Goal: Task Accomplishment & Management: Manage account settings

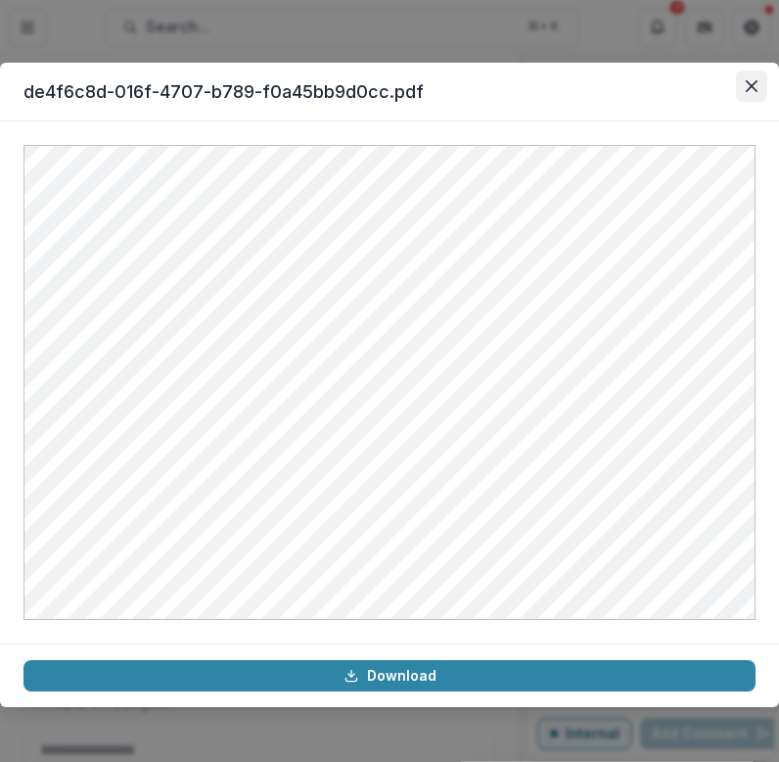
click at [748, 84] on icon "Close" at bounding box center [752, 86] width 12 height 12
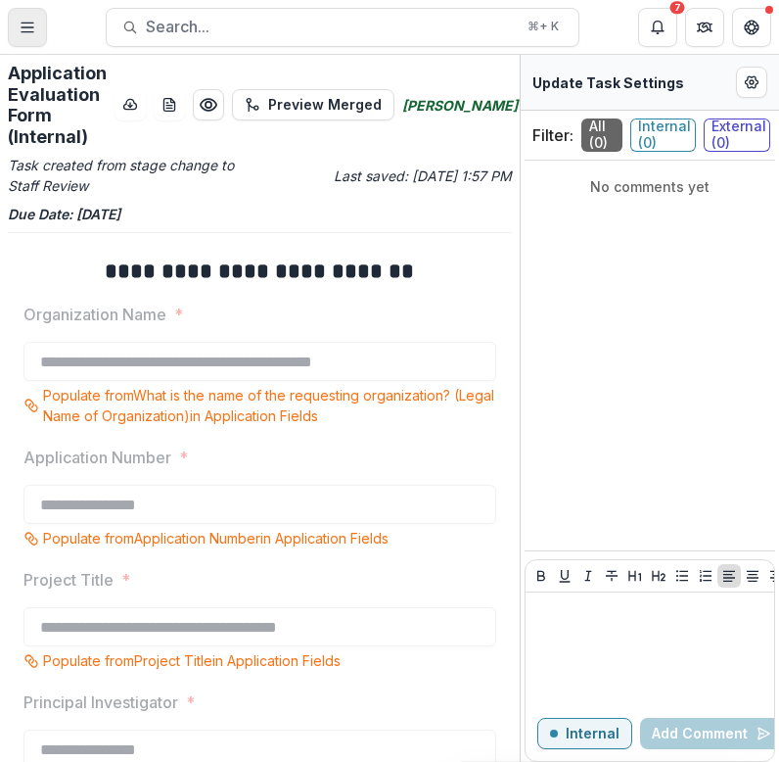
click at [32, 27] on line "Toggle Menu" at bounding box center [28, 27] width 12 height 0
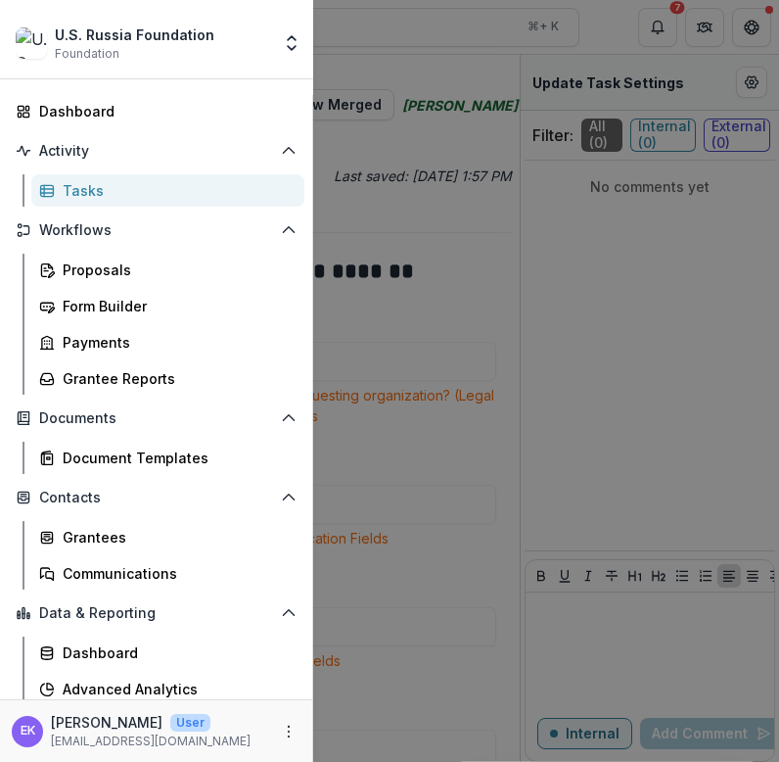
click at [32, 26] on div "U.S. Russia Foundation Foundation" at bounding box center [143, 43] width 255 height 38
click at [387, 44] on div "U.S. Russia Foundation Foundation Team Settings Dashboard Activity Tasks Workfl…" at bounding box center [389, 381] width 779 height 762
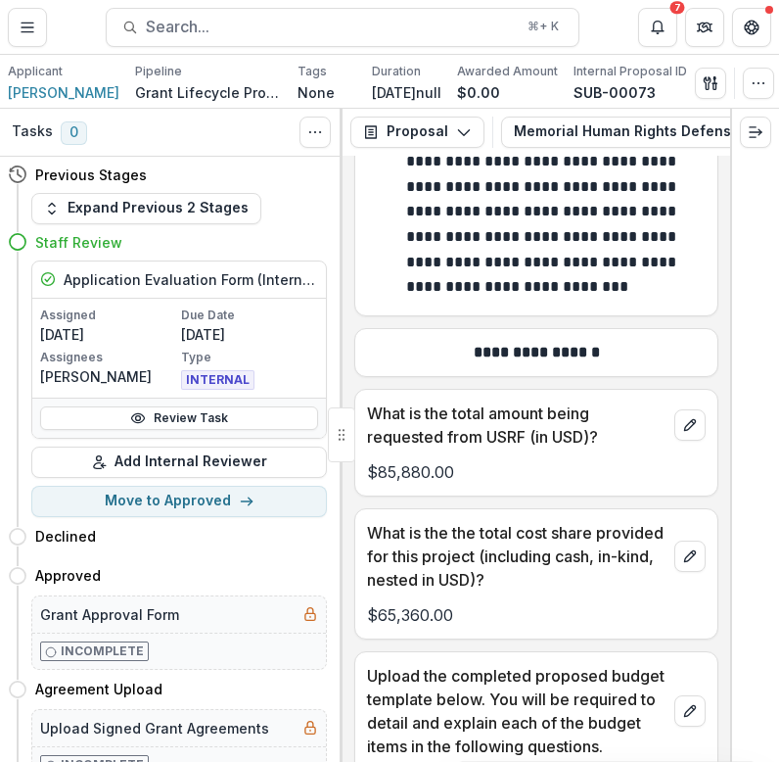
scroll to position [16771, 0]
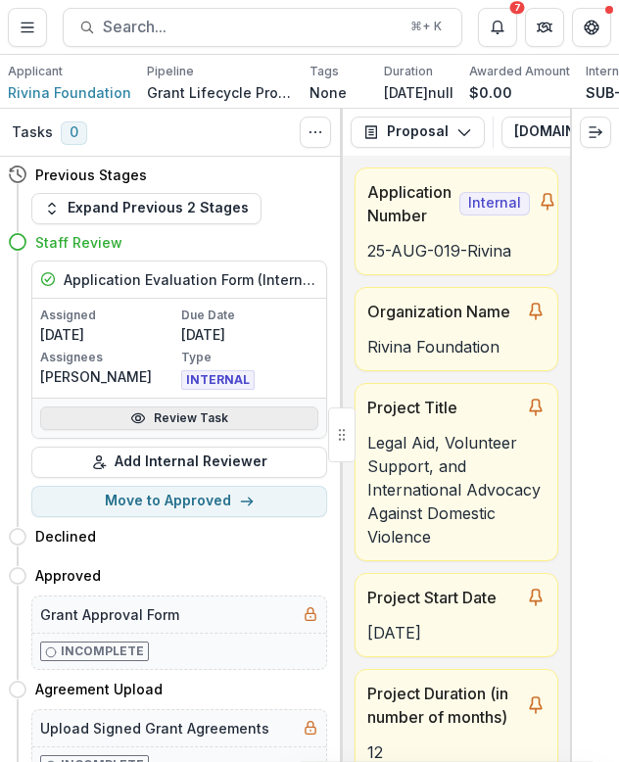
click at [157, 418] on link "Review Task" at bounding box center [179, 417] width 278 height 23
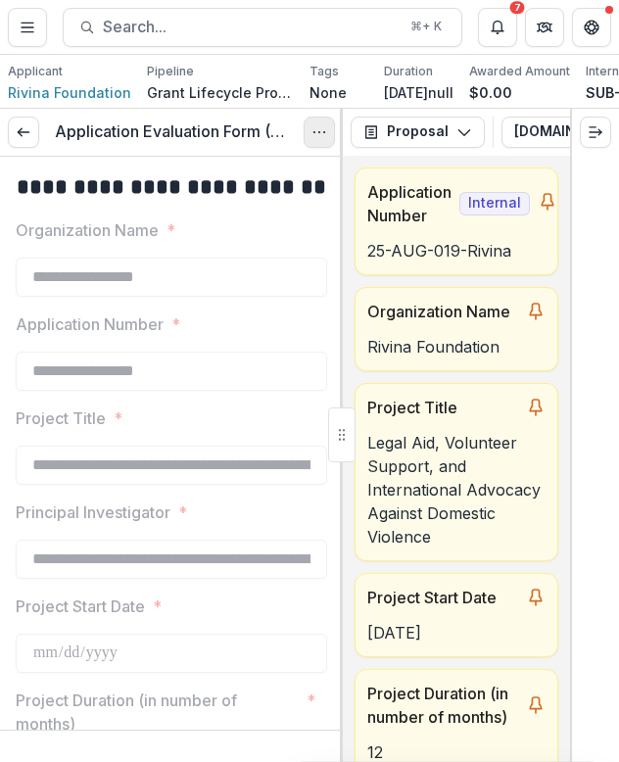
click at [310, 136] on button "Options" at bounding box center [318, 131] width 31 height 31
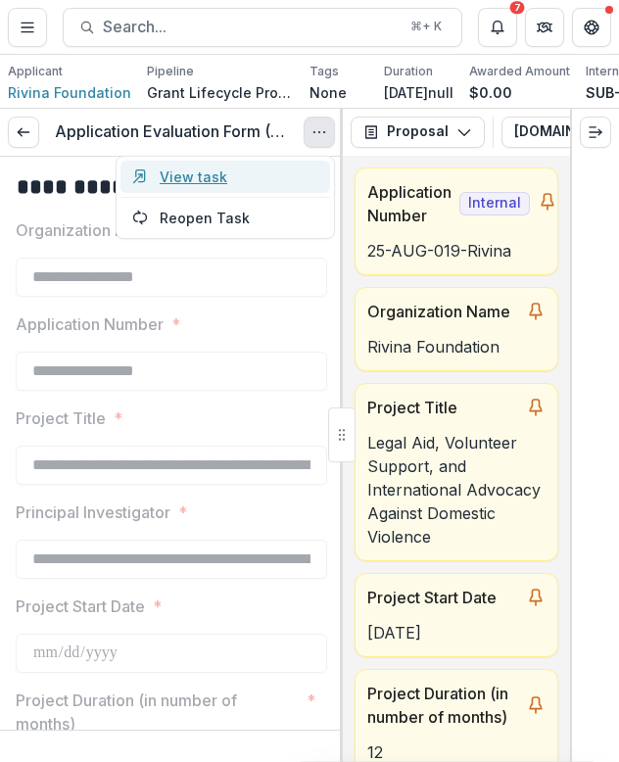
click at [252, 181] on link "View task" at bounding box center [224, 177] width 209 height 32
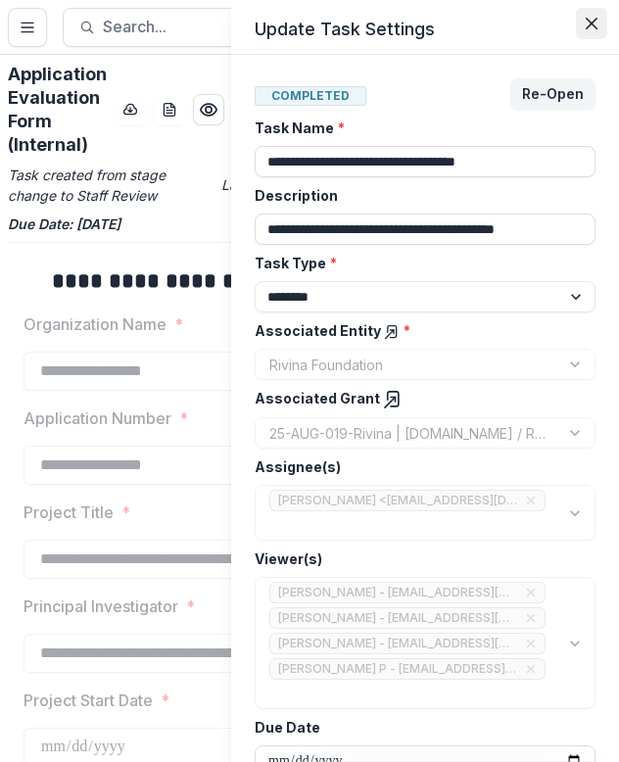
click at [586, 21] on icon "Close" at bounding box center [591, 24] width 12 height 12
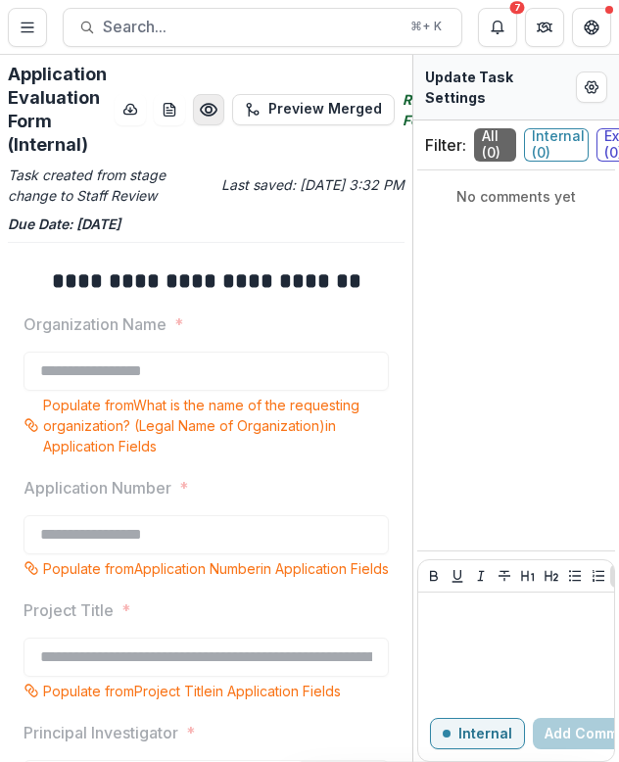
click at [205, 104] on icon "Preview 27bffe79-af42-4ee8-ab76-36824114981f.pdf" at bounding box center [209, 110] width 16 height 12
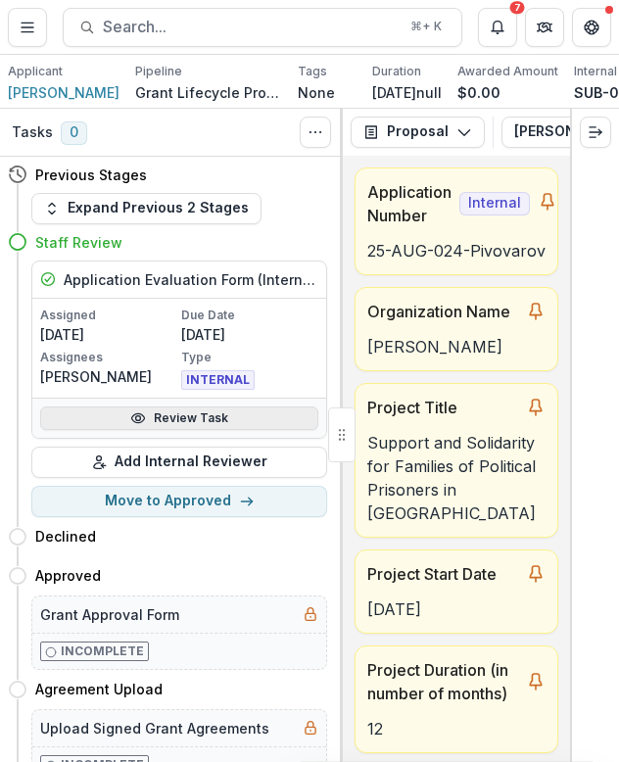
click at [236, 412] on link "Review Task" at bounding box center [179, 417] width 278 height 23
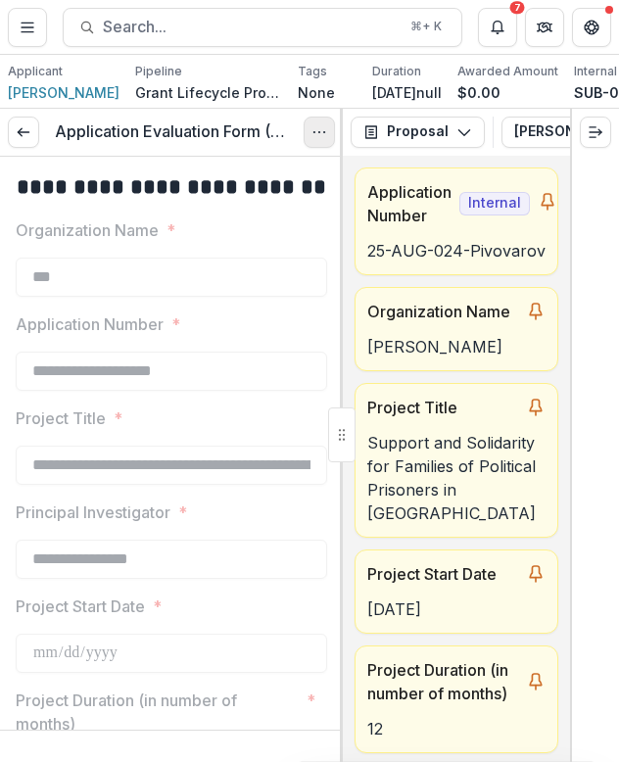
click at [327, 138] on button "Options" at bounding box center [318, 131] width 31 height 31
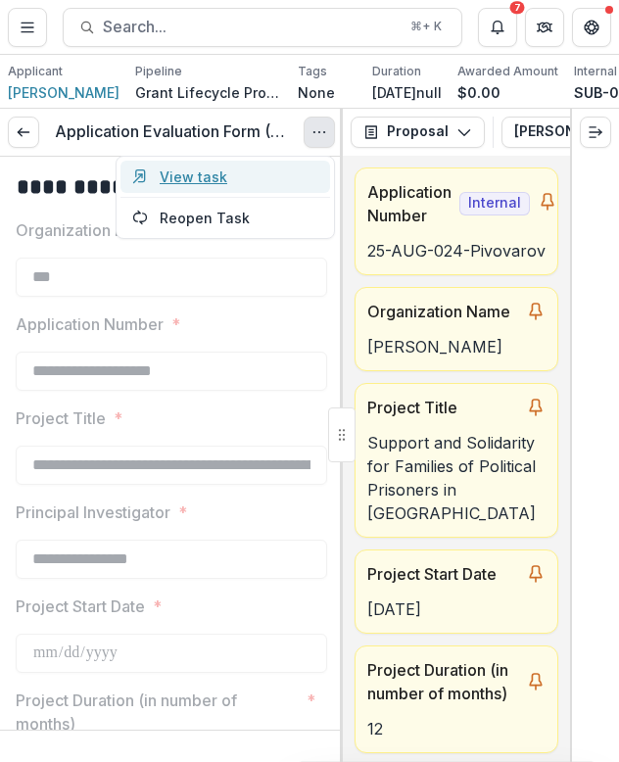
click at [260, 178] on link "View task" at bounding box center [224, 177] width 209 height 32
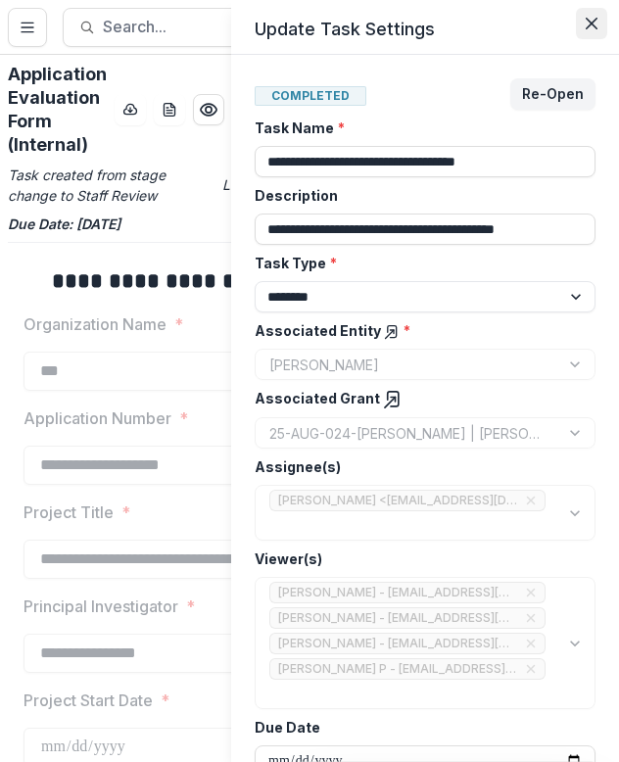
click at [581, 23] on button "Close" at bounding box center [591, 23] width 31 height 31
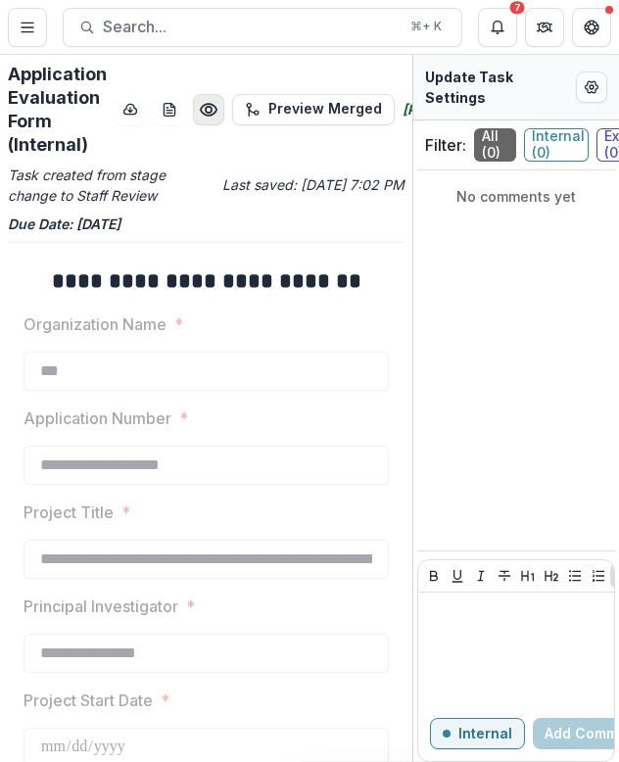
click at [212, 112] on icon "Preview 1709b06b-fb9e-4c9e-94e1-b96019979cc4.pdf" at bounding box center [209, 110] width 20 height 20
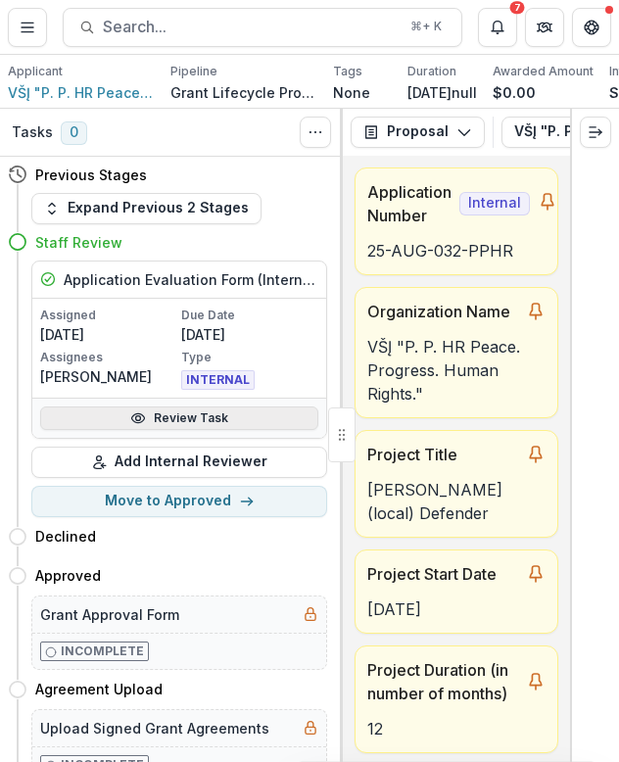
click at [248, 416] on link "Review Task" at bounding box center [179, 417] width 278 height 23
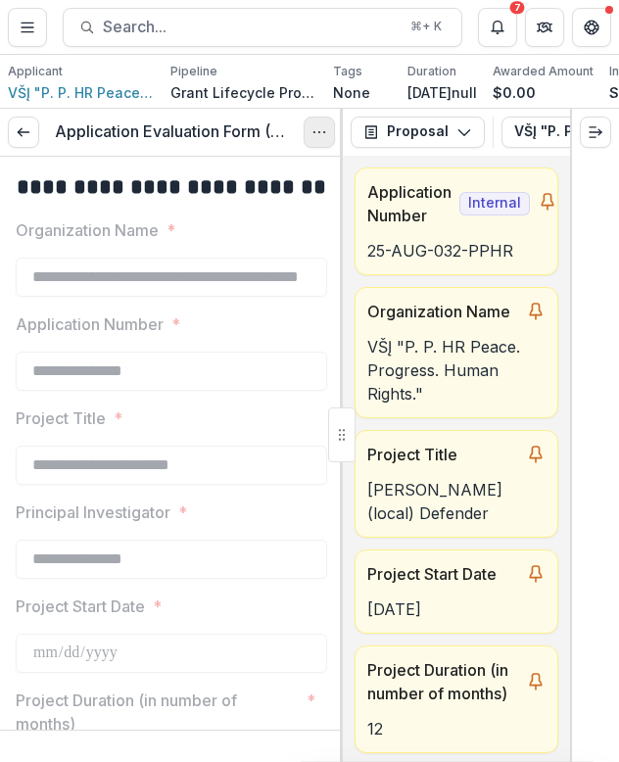
click at [317, 139] on icon "Options" at bounding box center [319, 132] width 16 height 16
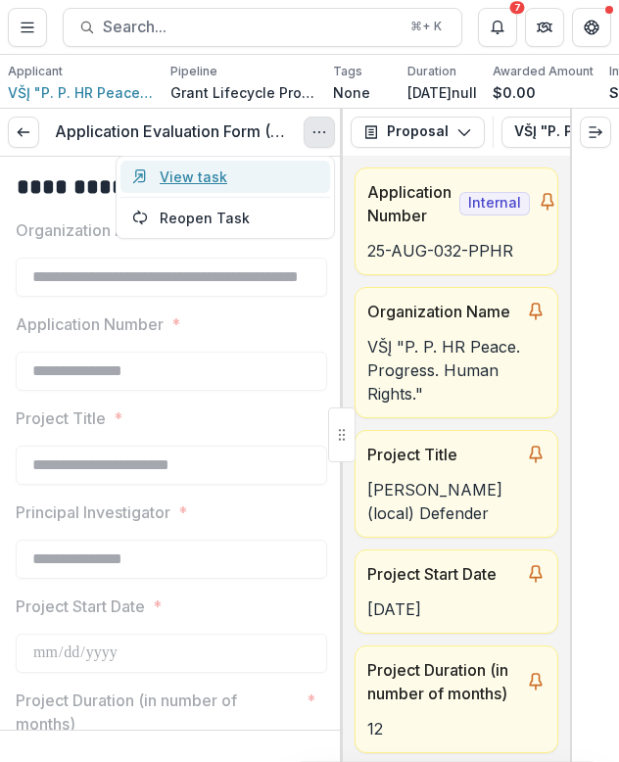
click at [295, 179] on link "View task" at bounding box center [224, 177] width 209 height 32
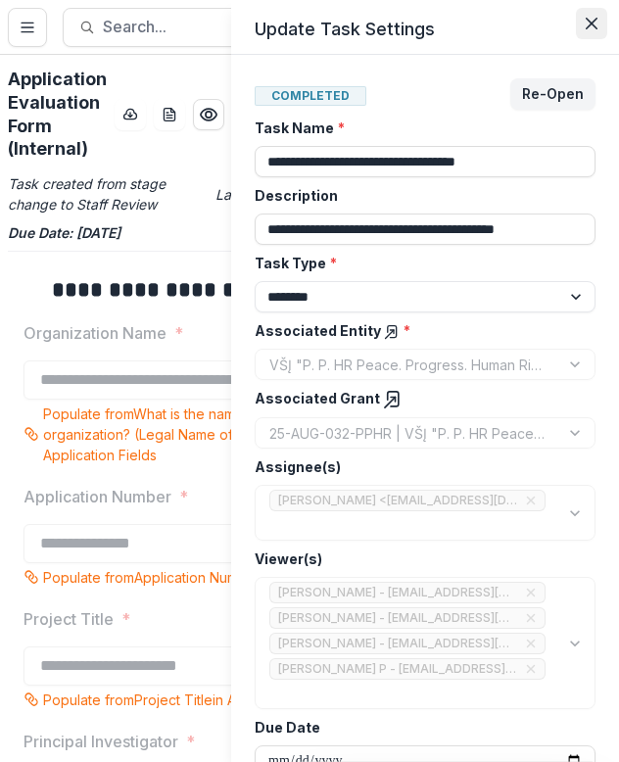
click at [583, 27] on button "Close" at bounding box center [591, 23] width 31 height 31
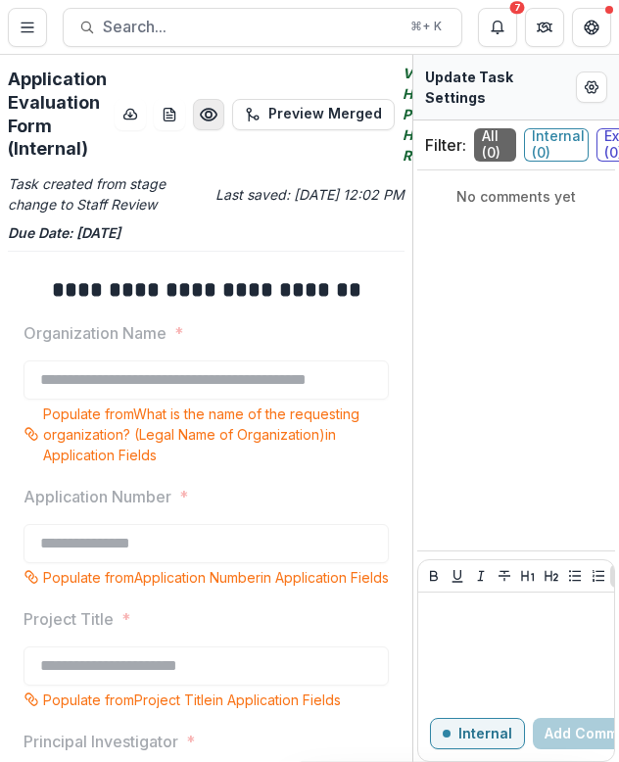
click at [208, 116] on circle "Preview 2f734b6b-c252-4790-8d6f-8752d04922c5.pdf" at bounding box center [209, 114] width 6 height 6
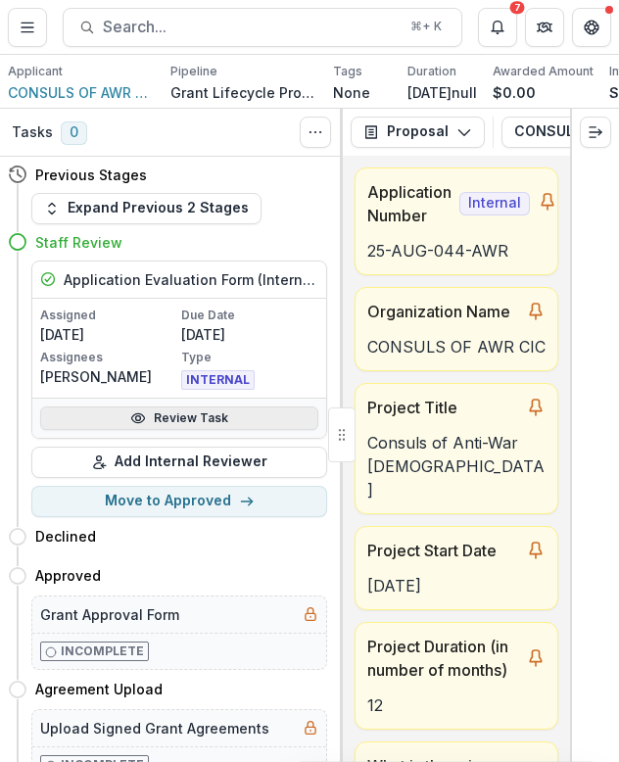
click at [153, 425] on link "Review Task" at bounding box center [179, 417] width 278 height 23
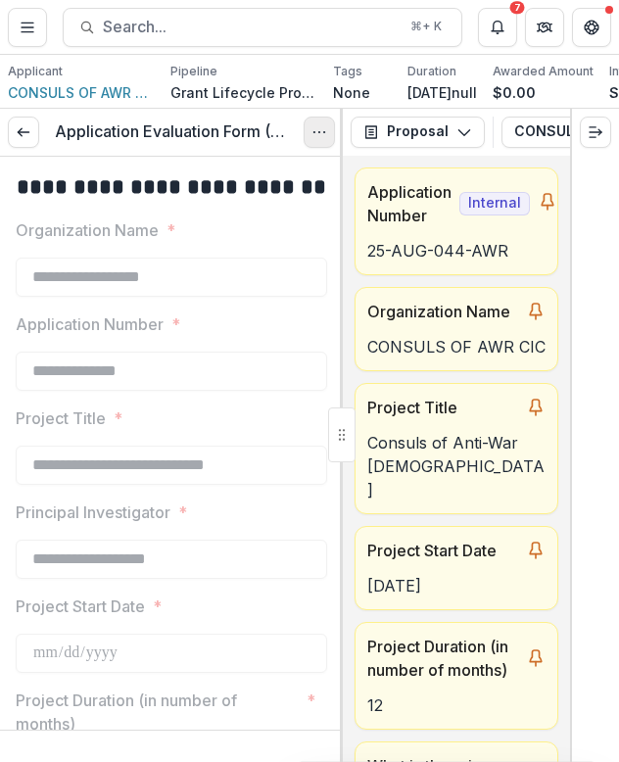
click at [321, 133] on icon "Options" at bounding box center [319, 132] width 16 height 16
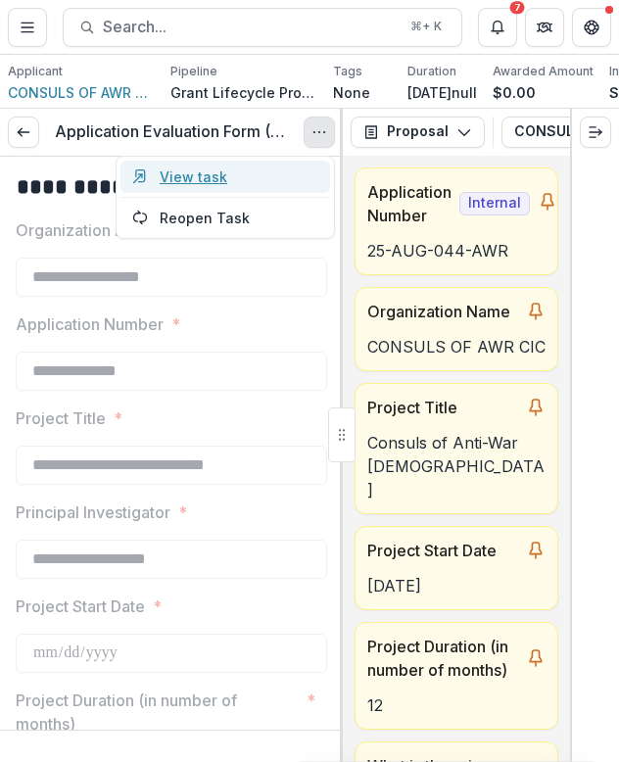
click at [272, 171] on link "View task" at bounding box center [224, 177] width 209 height 32
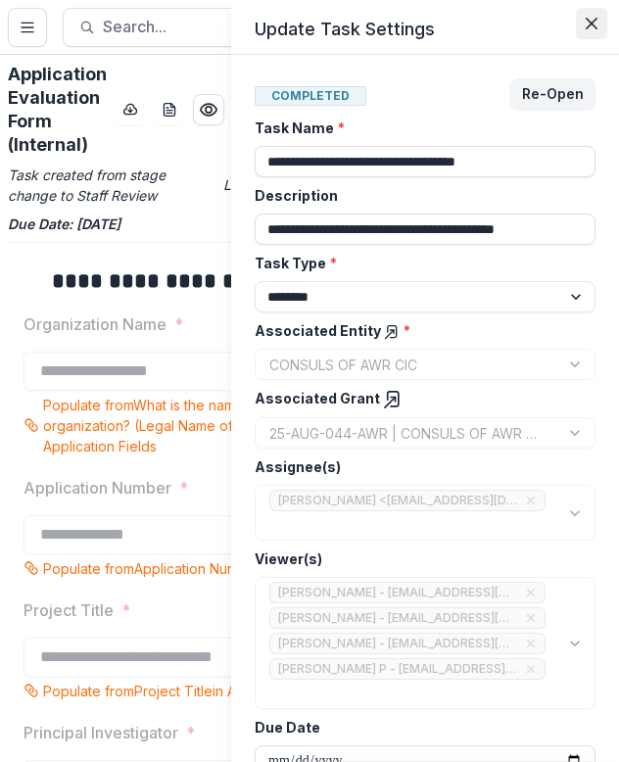
click at [594, 12] on button "Close" at bounding box center [591, 23] width 31 height 31
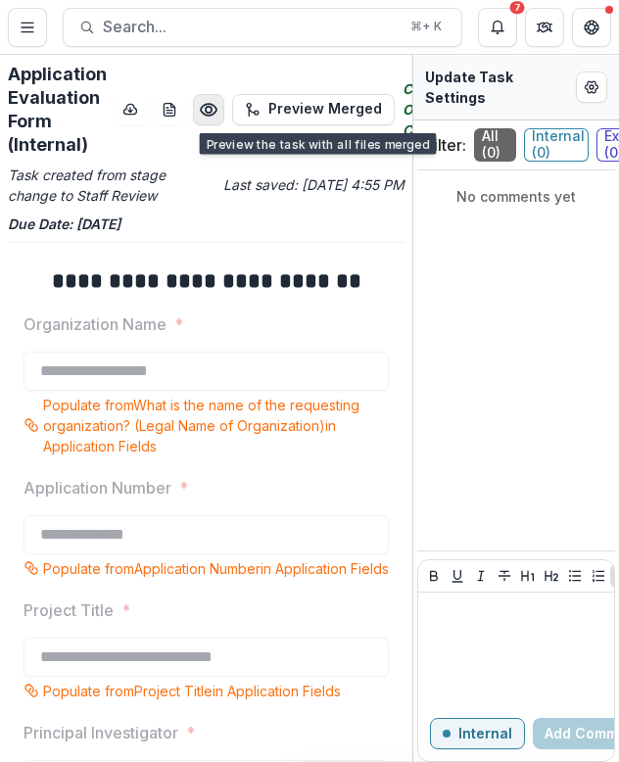
click at [198, 109] on button "Preview 3059a822-cd08-4fab-b947-eafcf553f88d.pdf" at bounding box center [208, 109] width 31 height 31
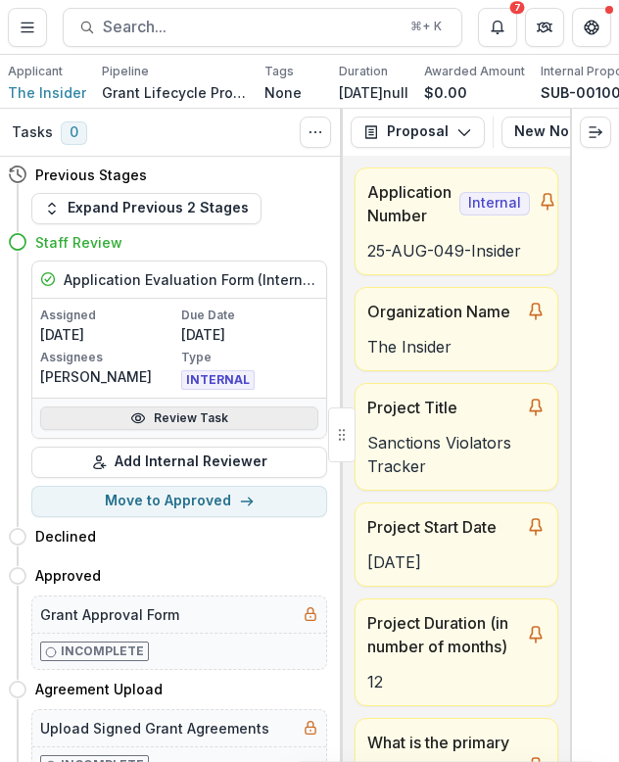
click at [274, 425] on link "Review Task" at bounding box center [179, 417] width 278 height 23
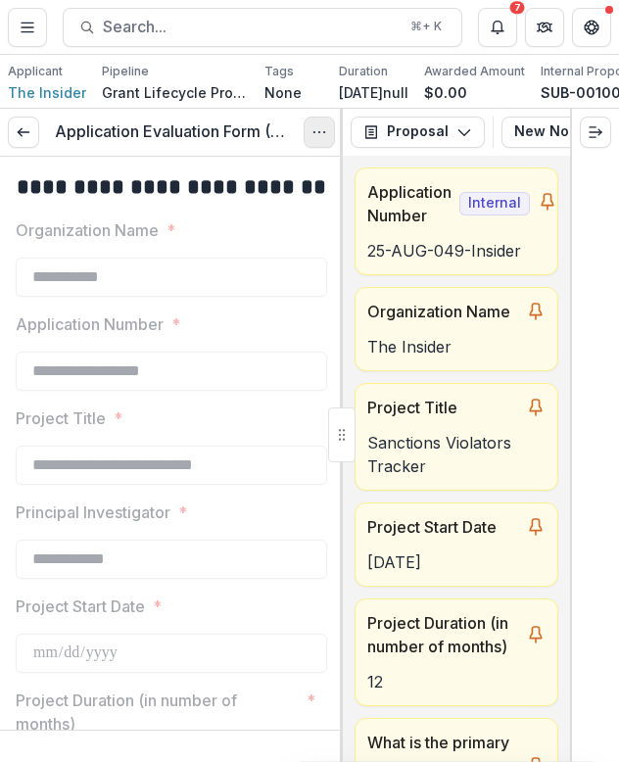
click at [323, 127] on icon "Options" at bounding box center [319, 132] width 16 height 16
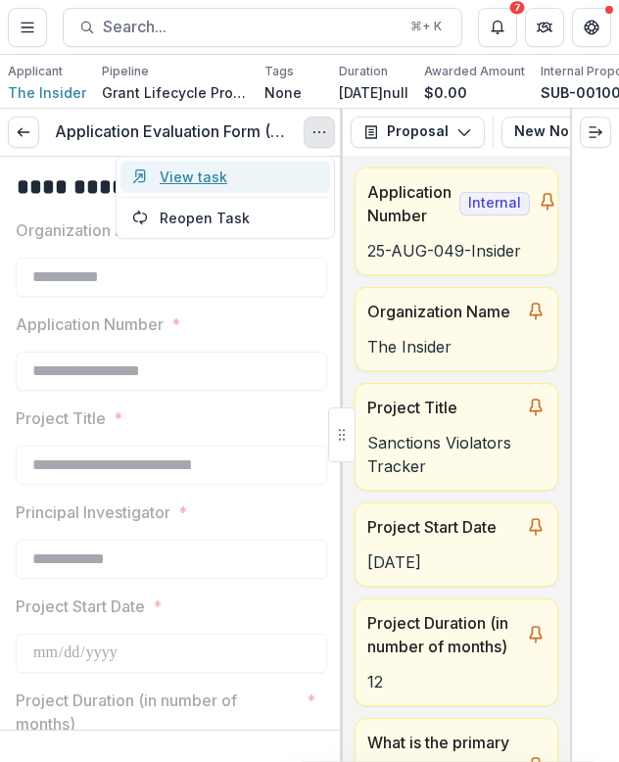
click at [283, 176] on link "View task" at bounding box center [224, 177] width 209 height 32
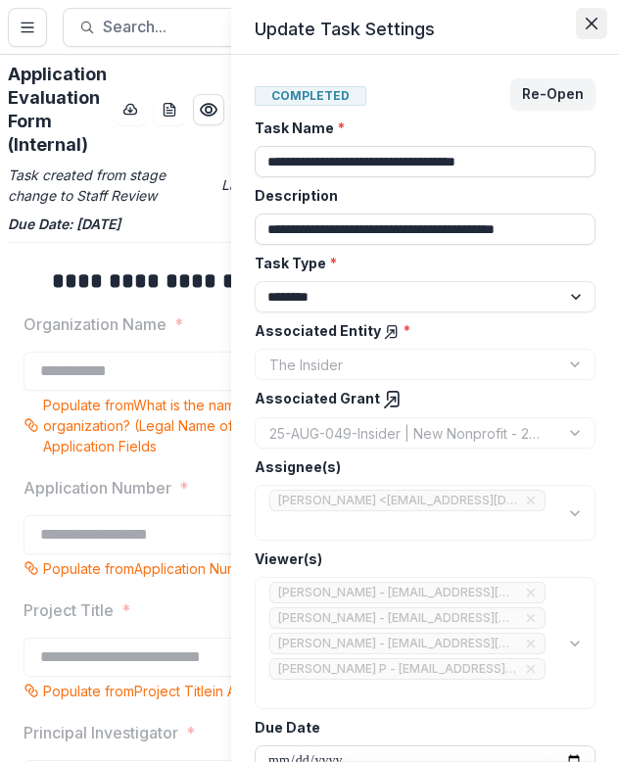
click at [588, 23] on icon "Close" at bounding box center [591, 24] width 12 height 12
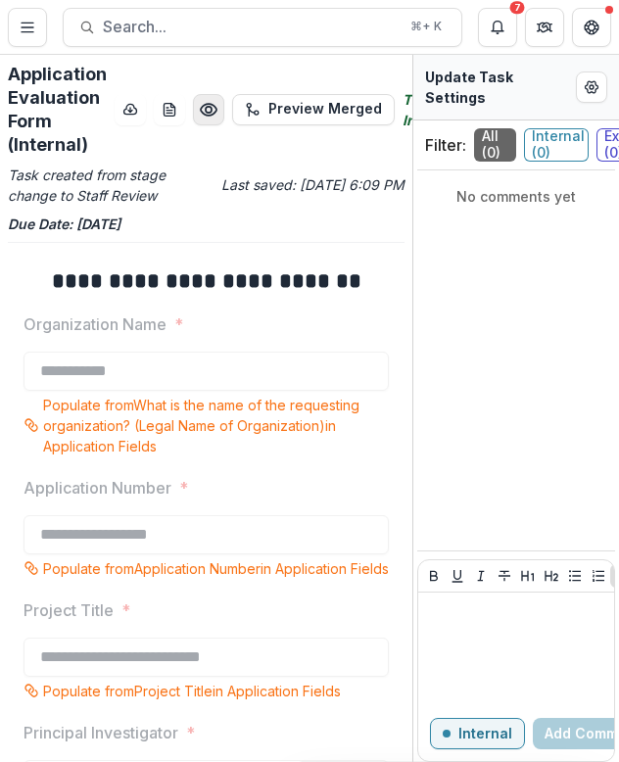
click at [205, 116] on icon "Preview cbe0b376-d9e6-4dad-a056-fc51a7a4f857.pdf" at bounding box center [209, 110] width 20 height 20
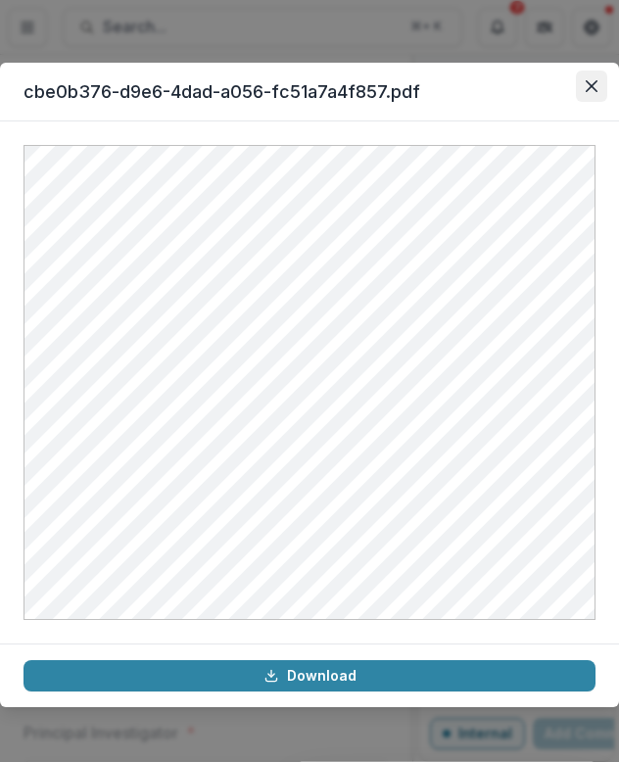
click at [594, 80] on icon "Close" at bounding box center [591, 86] width 12 height 12
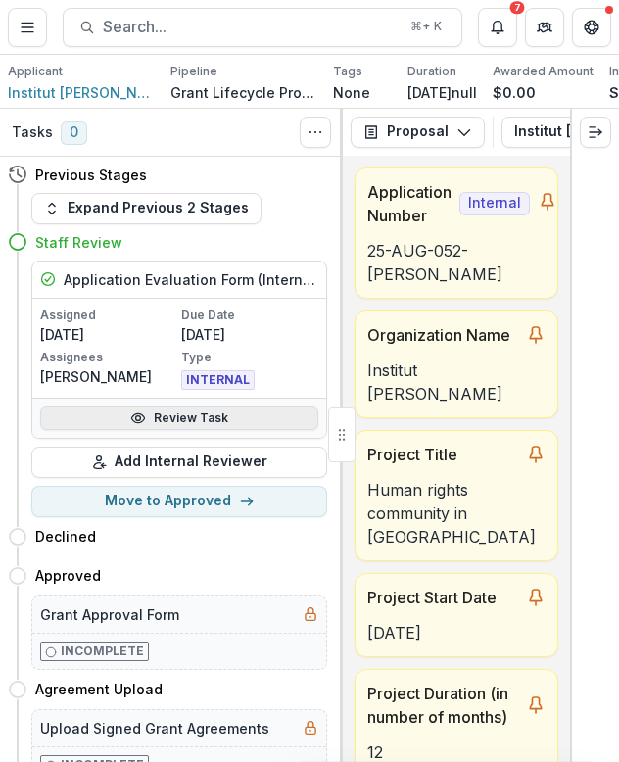
click at [221, 411] on link "Review Task" at bounding box center [179, 417] width 278 height 23
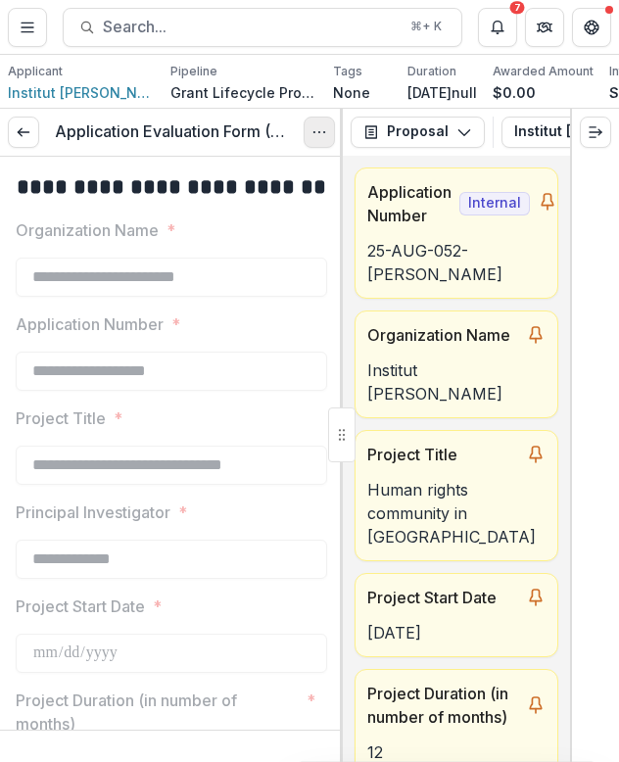
click at [327, 136] on button "Options" at bounding box center [318, 131] width 31 height 31
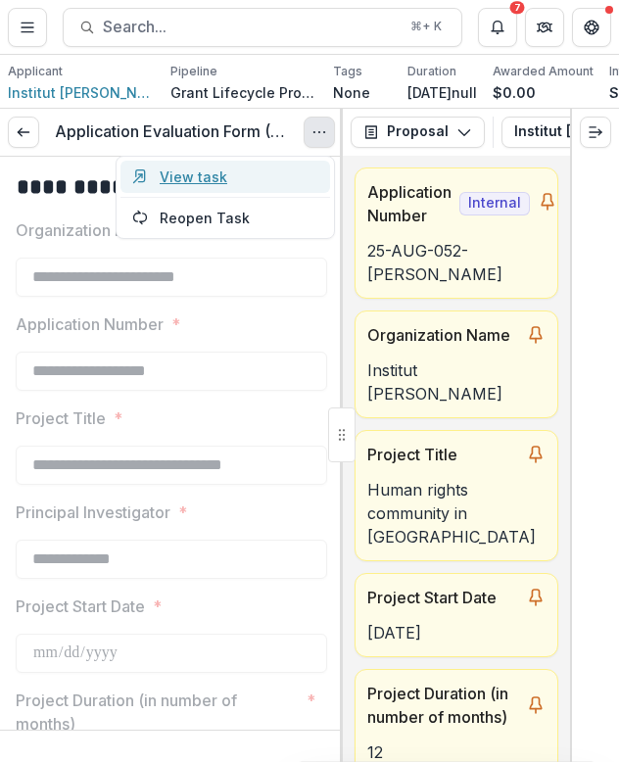
click at [299, 180] on link "View task" at bounding box center [224, 177] width 209 height 32
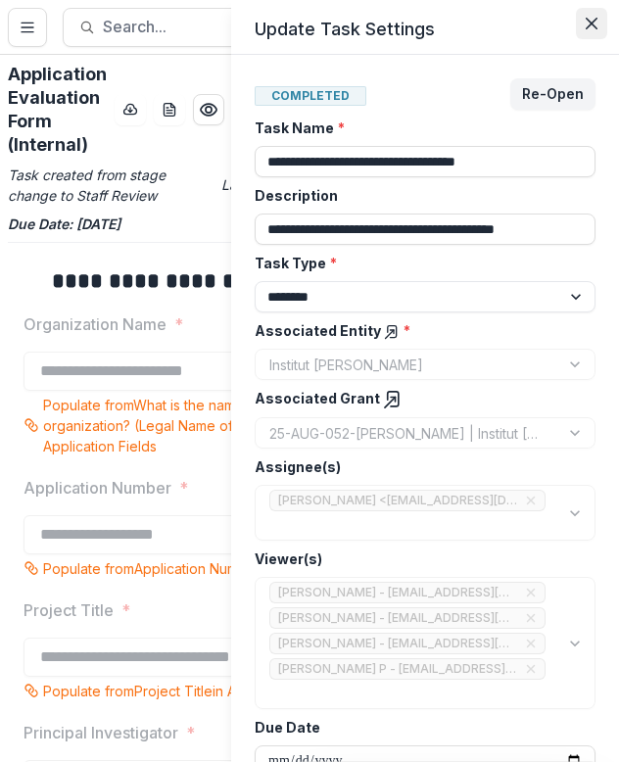
click at [599, 17] on button "Close" at bounding box center [591, 23] width 31 height 31
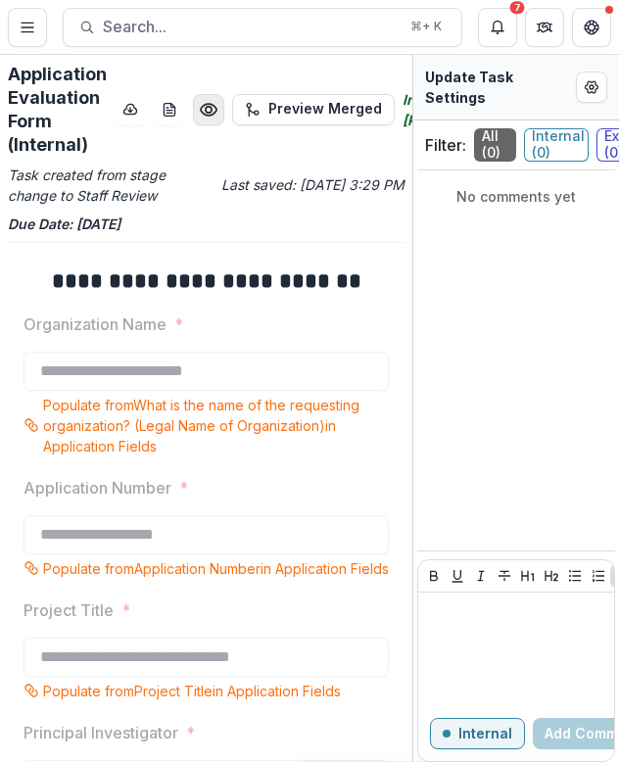
click at [209, 112] on circle "Preview 549e8e0e-2640-4358-8246-318402e457ca.pdf" at bounding box center [209, 110] width 6 height 6
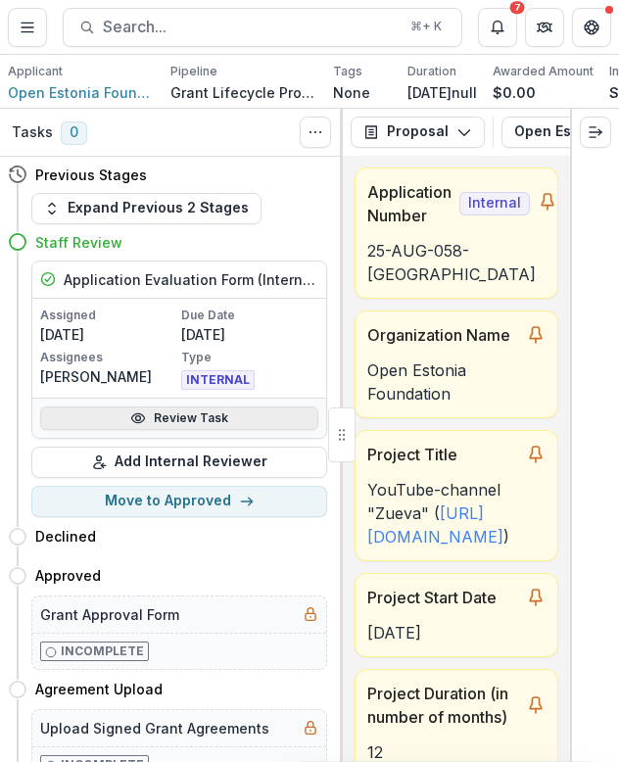
click at [222, 417] on link "Review Task" at bounding box center [179, 417] width 278 height 23
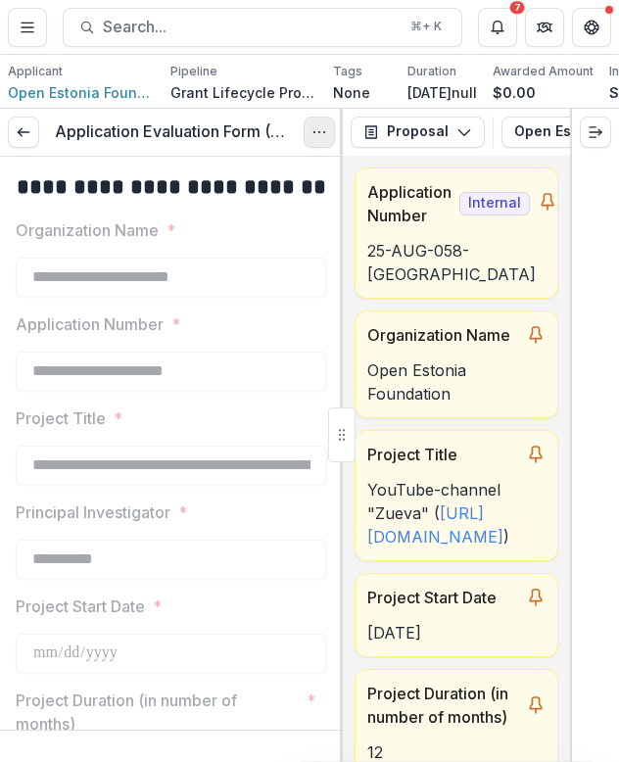
click at [322, 137] on icon "Options" at bounding box center [319, 132] width 16 height 16
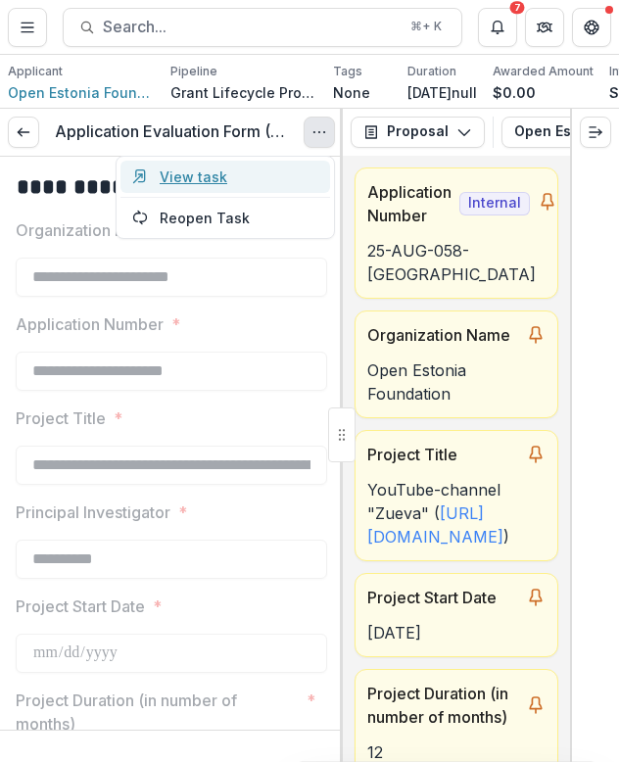
click at [290, 167] on link "View task" at bounding box center [224, 177] width 209 height 32
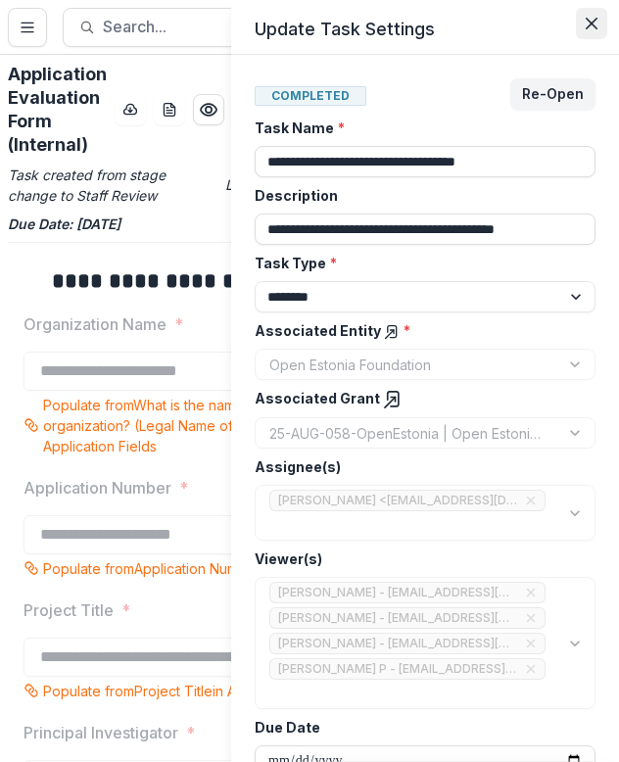
click at [593, 24] on icon "Close" at bounding box center [591, 24] width 12 height 12
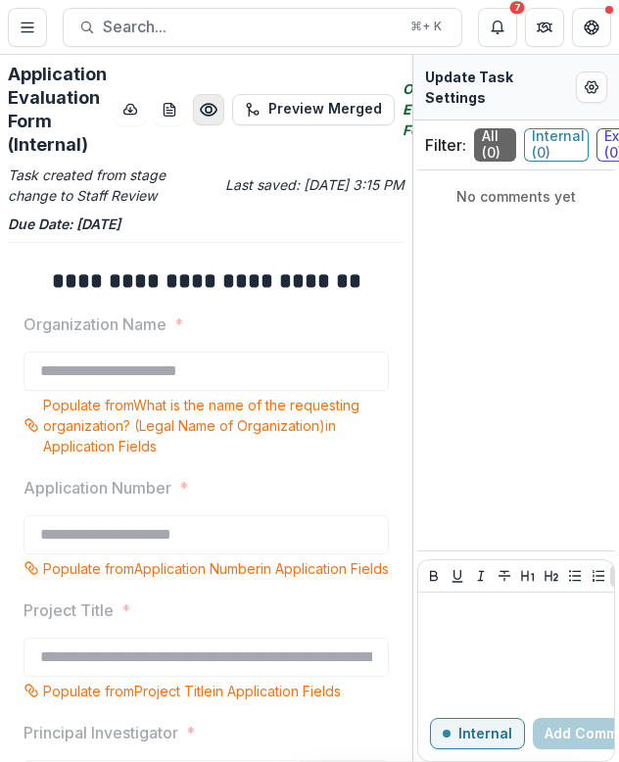
click at [216, 108] on icon "Preview f96ac8ec-e74d-4667-a41f-3bf818d6c567.pdf" at bounding box center [209, 110] width 20 height 20
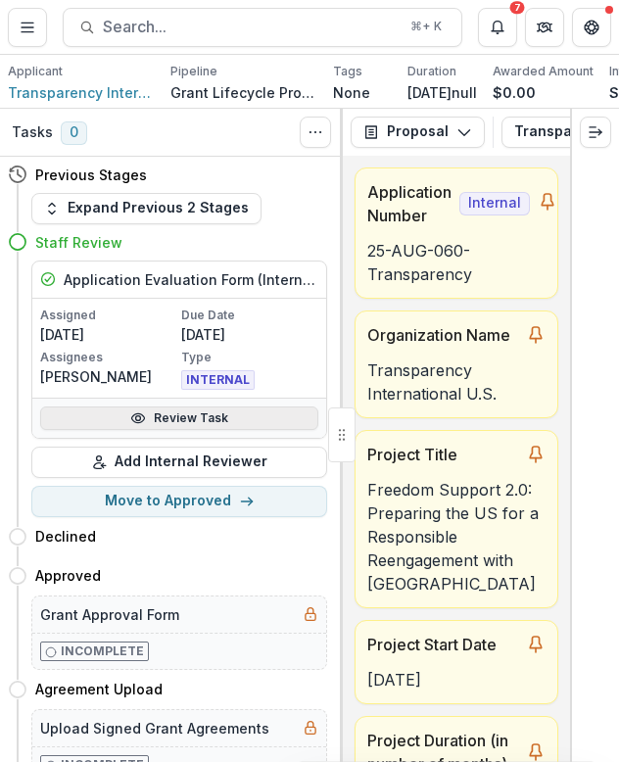
click at [176, 416] on link "Review Task" at bounding box center [179, 417] width 278 height 23
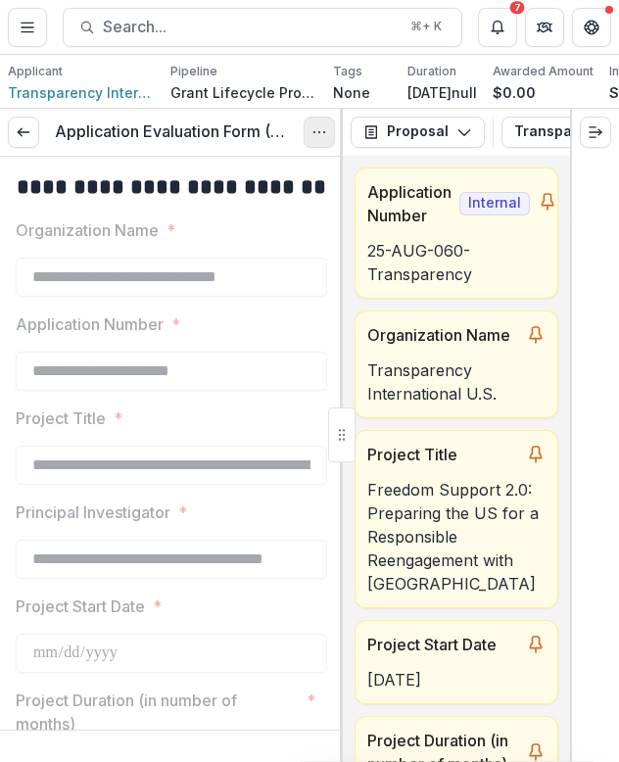
click at [328, 125] on button "Options" at bounding box center [318, 131] width 31 height 31
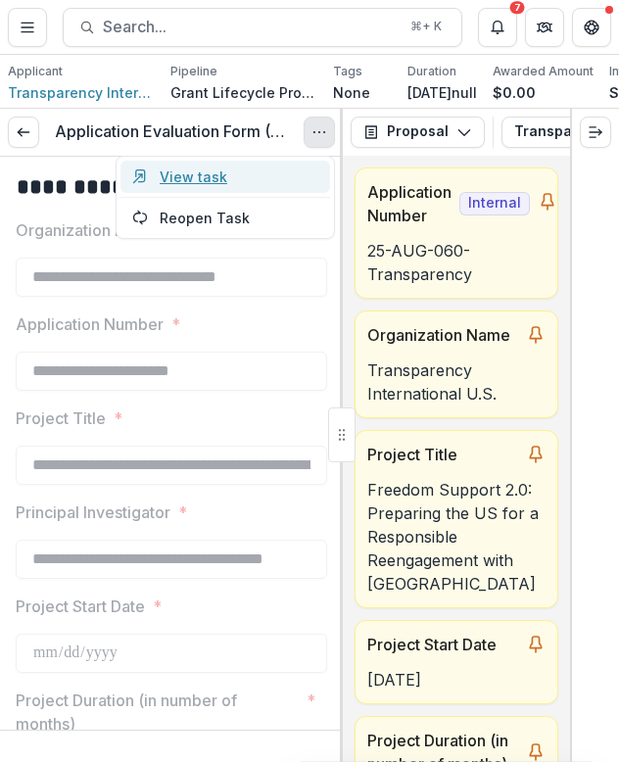
click at [296, 171] on link "View task" at bounding box center [224, 177] width 209 height 32
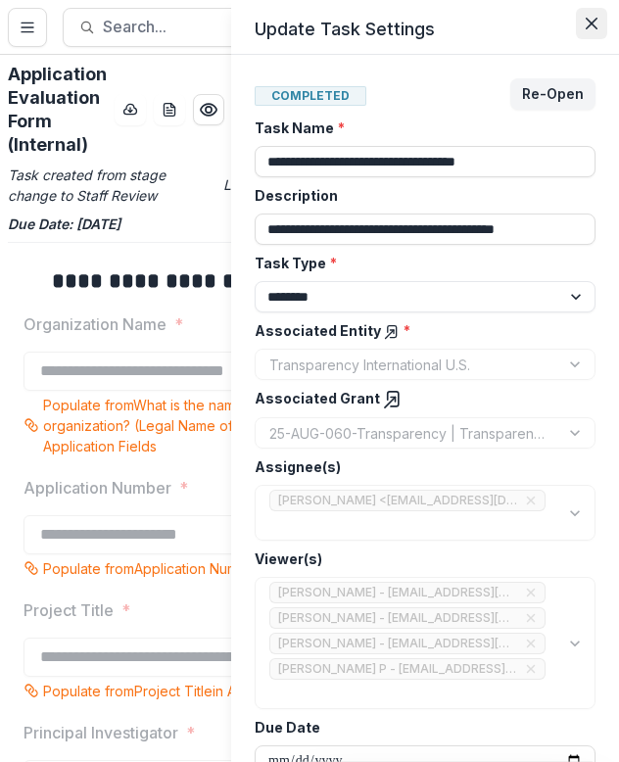
click at [592, 20] on icon "Close" at bounding box center [591, 24] width 12 height 12
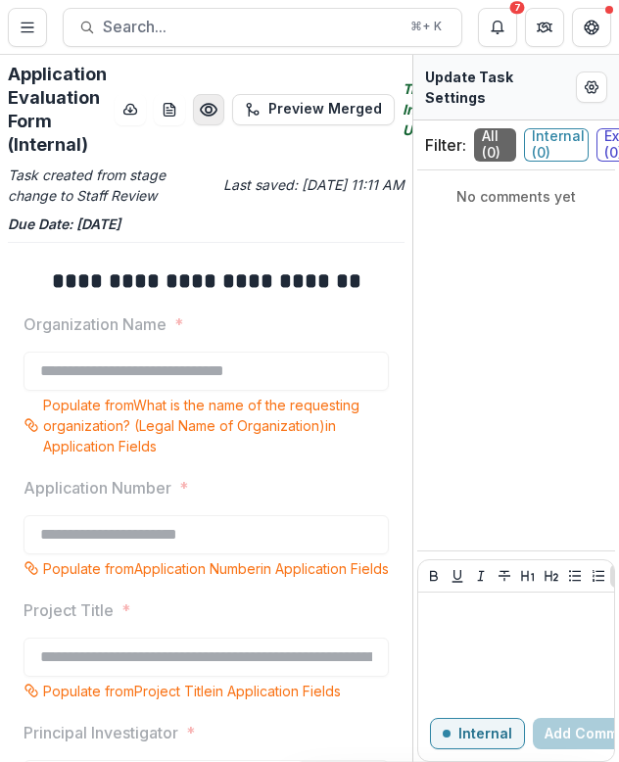
click at [210, 121] on button "Preview 293f1ea3-d24a-42fa-bb32-8784b0c3e21f.pdf" at bounding box center [208, 109] width 31 height 31
